Goal: Information Seeking & Learning: Check status

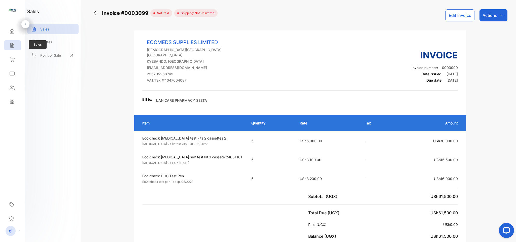
scroll to position [9, 0]
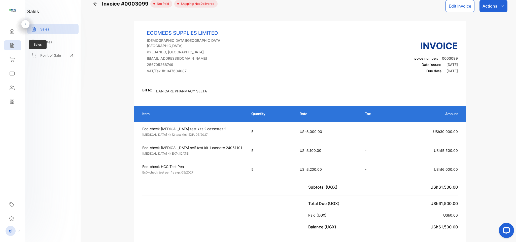
click at [18, 47] on div "Sales" at bounding box center [12, 45] width 17 height 10
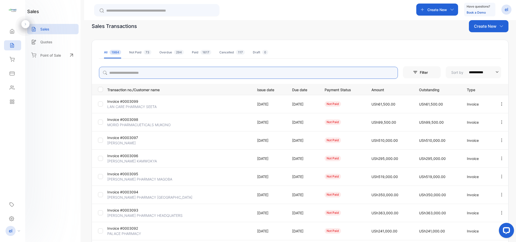
click at [133, 73] on input "search" at bounding box center [248, 73] width 299 height 12
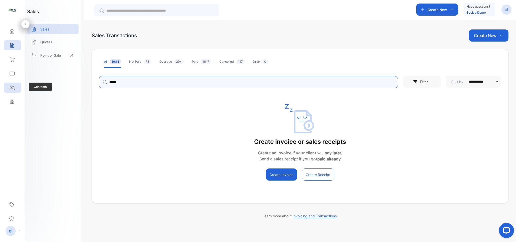
type input "*****"
click at [14, 88] on icon at bounding box center [12, 87] width 5 height 5
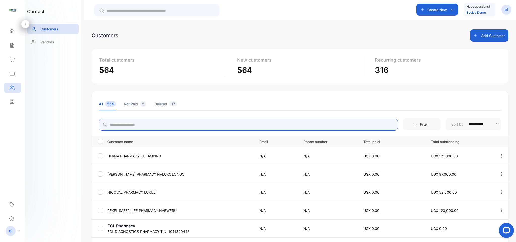
click at [144, 122] on input "search" at bounding box center [248, 125] width 299 height 12
type input "*"
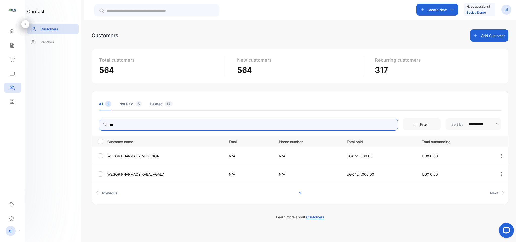
type input "*****"
click at [500, 173] on icon "button" at bounding box center [501, 174] width 5 height 5
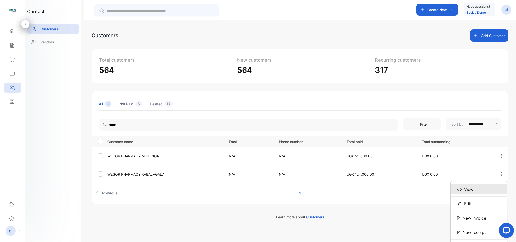
click at [476, 187] on div "View" at bounding box center [478, 189] width 57 height 10
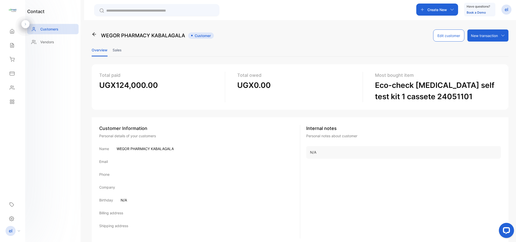
click at [120, 51] on li "Sales" at bounding box center [116, 50] width 9 height 13
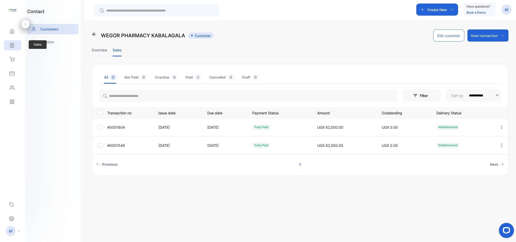
click at [15, 43] on div "Sales" at bounding box center [12, 45] width 17 height 10
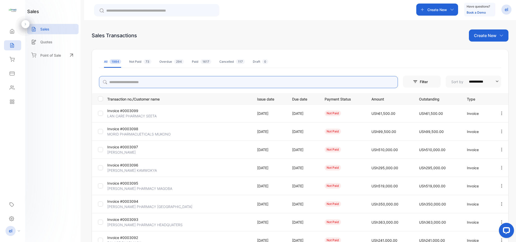
click at [127, 81] on input "search" at bounding box center [248, 82] width 299 height 12
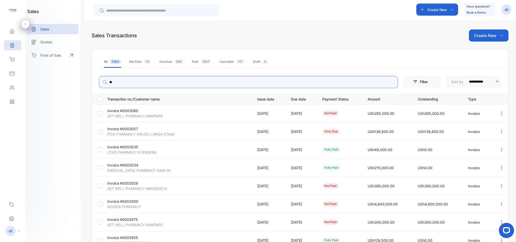
type input "*"
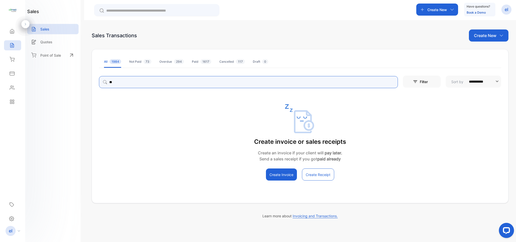
type input "*"
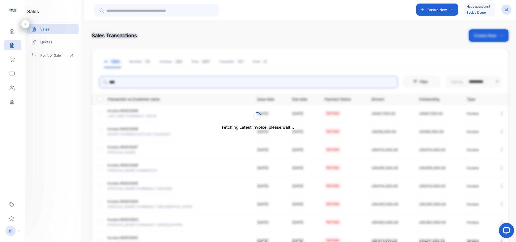
type input "*******"
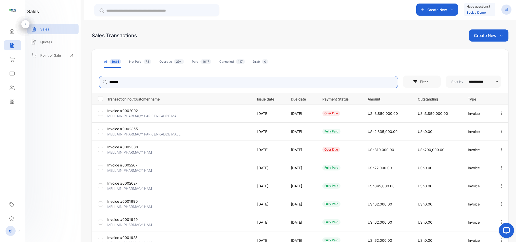
click at [499, 112] on icon "button" at bounding box center [501, 113] width 5 height 5
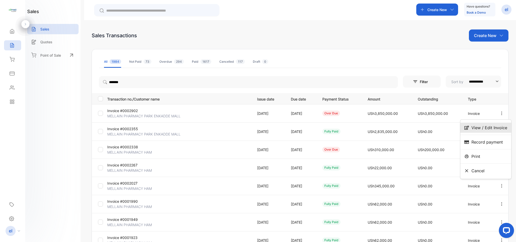
click at [485, 128] on span "View / Edit Invoice" at bounding box center [489, 128] width 36 height 6
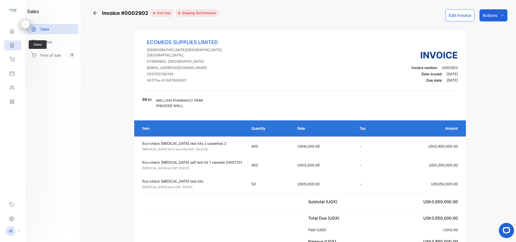
click at [14, 42] on div "Sales" at bounding box center [12, 45] width 17 height 10
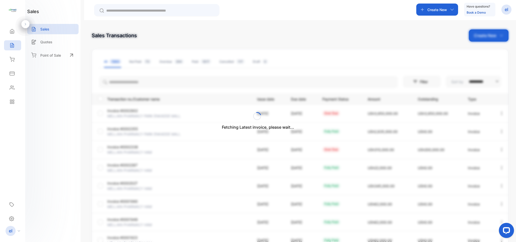
click at [131, 80] on div "Fetching Latest invoice, please wait..." at bounding box center [258, 121] width 516 height 242
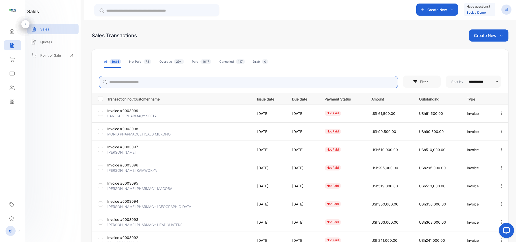
click at [135, 81] on input "search" at bounding box center [248, 82] width 299 height 12
type input "**********"
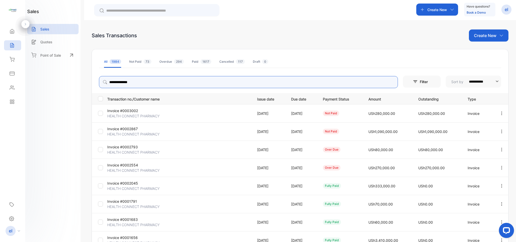
click at [501, 110] on button "button" at bounding box center [501, 113] width 5 height 10
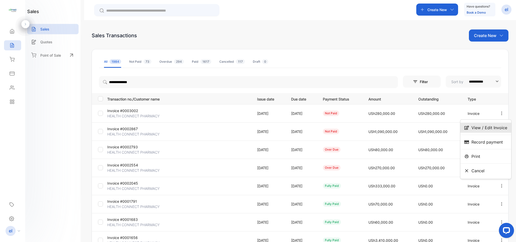
click at [490, 124] on div "View / Edit Invoice" at bounding box center [485, 128] width 51 height 10
